Goal: Information Seeking & Learning: Find contact information

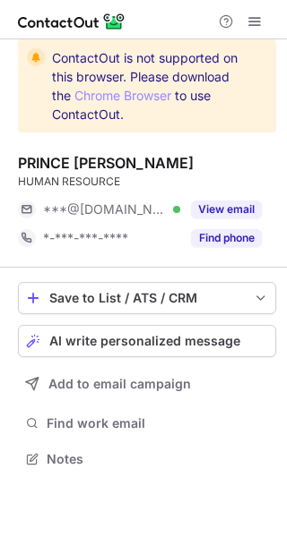
scroll to position [8, 9]
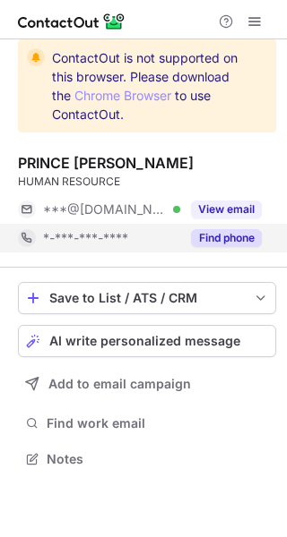
click at [222, 240] on button "Find phone" at bounding box center [226, 238] width 71 height 18
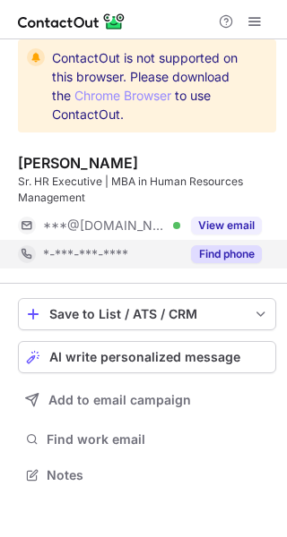
scroll to position [462, 287]
click at [244, 253] on button "Find phone" at bounding box center [226, 254] width 71 height 18
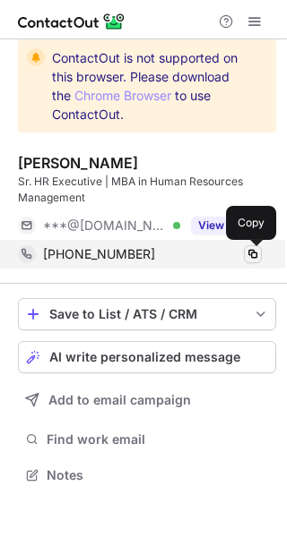
click at [253, 256] on span at bounding box center [252, 254] width 14 height 14
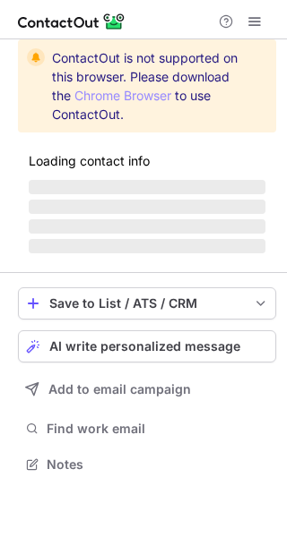
scroll to position [8, 9]
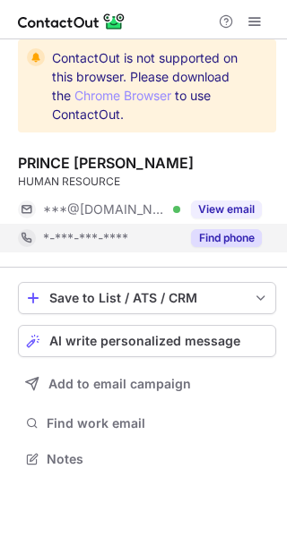
click at [223, 239] on button "Find phone" at bounding box center [226, 238] width 71 height 18
